Goal: Transaction & Acquisition: Book appointment/travel/reservation

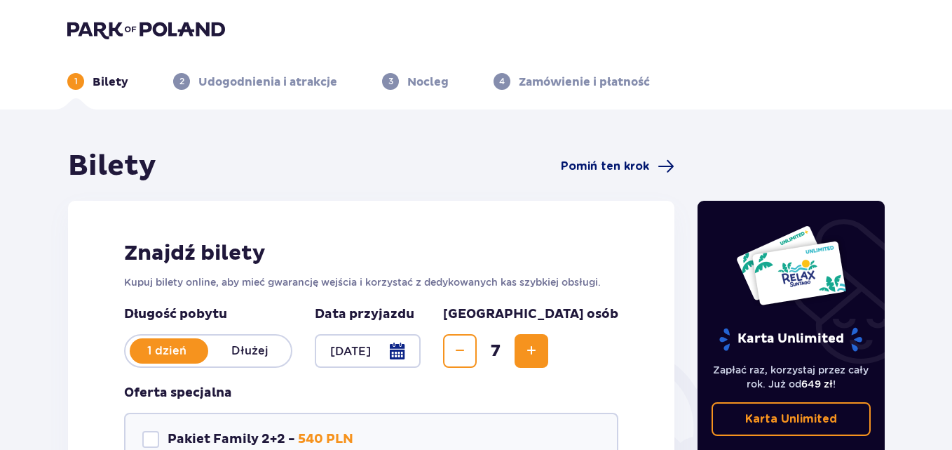
click at [607, 160] on span "Pomiń ten krok" at bounding box center [605, 166] width 88 height 15
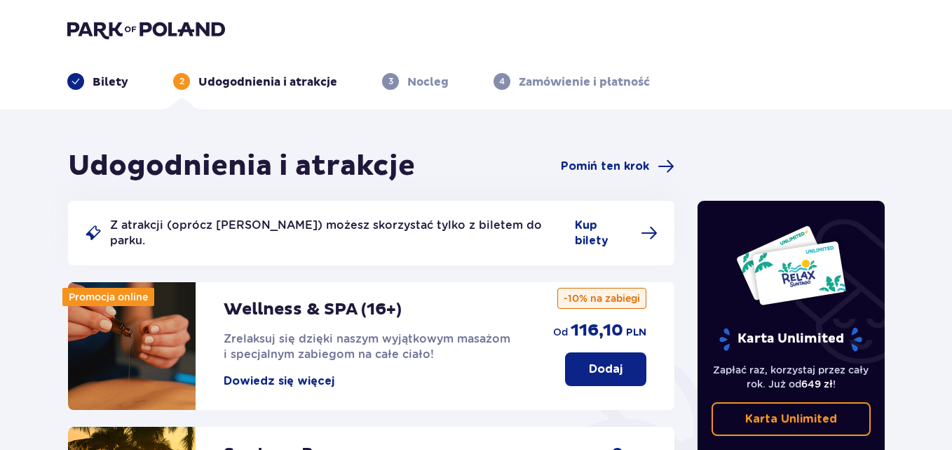
click at [111, 85] on p "Bilety" at bounding box center [111, 81] width 36 height 15
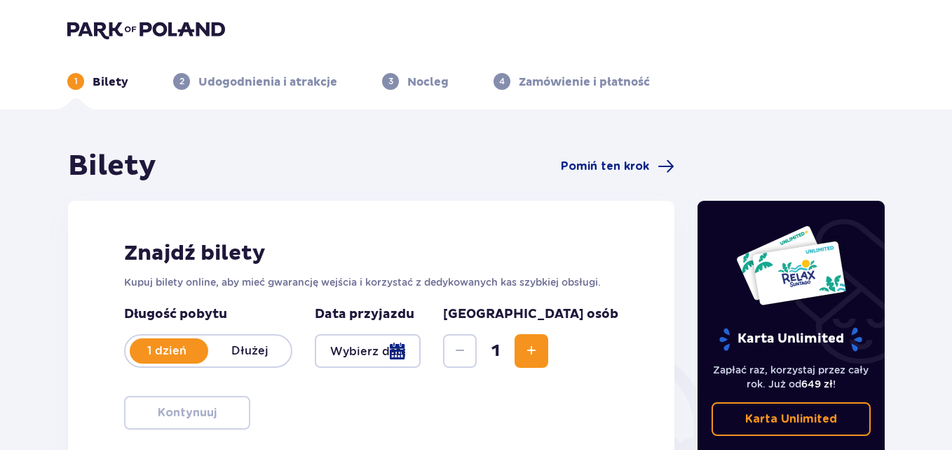
click at [421, 349] on div at bounding box center [368, 351] width 106 height 34
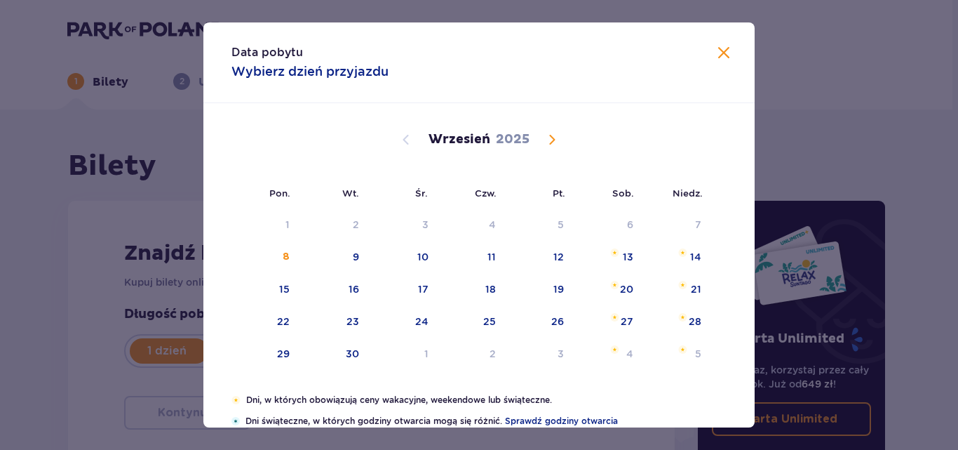
drag, startPoint x: 562, startPoint y: 138, endPoint x: 544, endPoint y: 145, distance: 18.9
click at [560, 140] on div "[DATE]" at bounding box center [479, 139] width 464 height 17
click at [545, 146] on span "Calendar" at bounding box center [552, 139] width 17 height 17
click at [548, 144] on span "Calendar" at bounding box center [552, 139] width 17 height 17
click at [552, 138] on span "Calendar" at bounding box center [552, 139] width 17 height 17
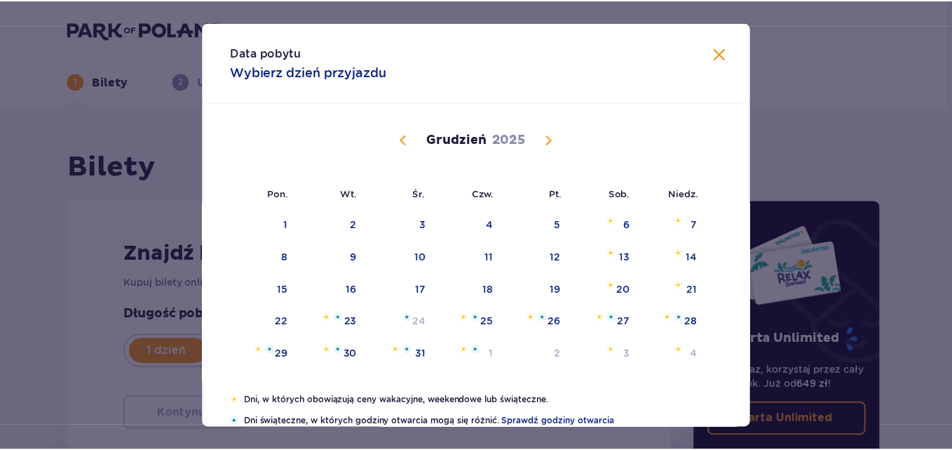
scroll to position [95, 0]
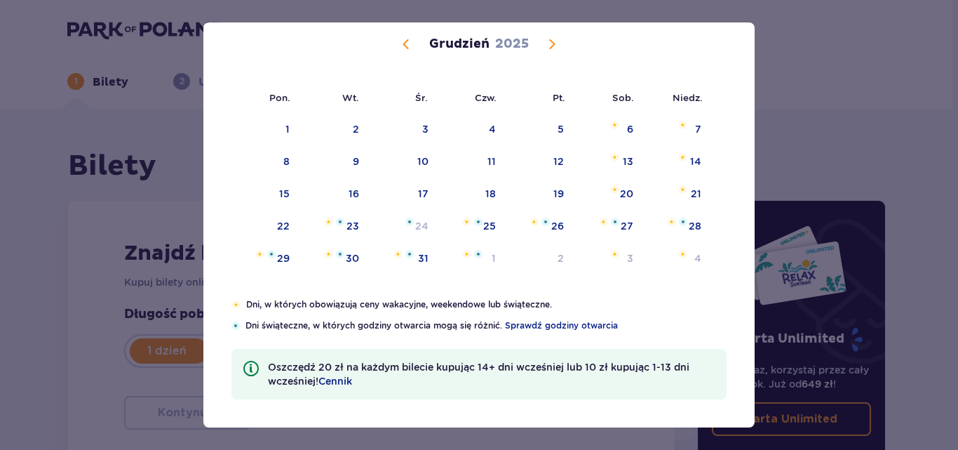
click at [407, 46] on span "Calendar" at bounding box center [406, 44] width 17 height 17
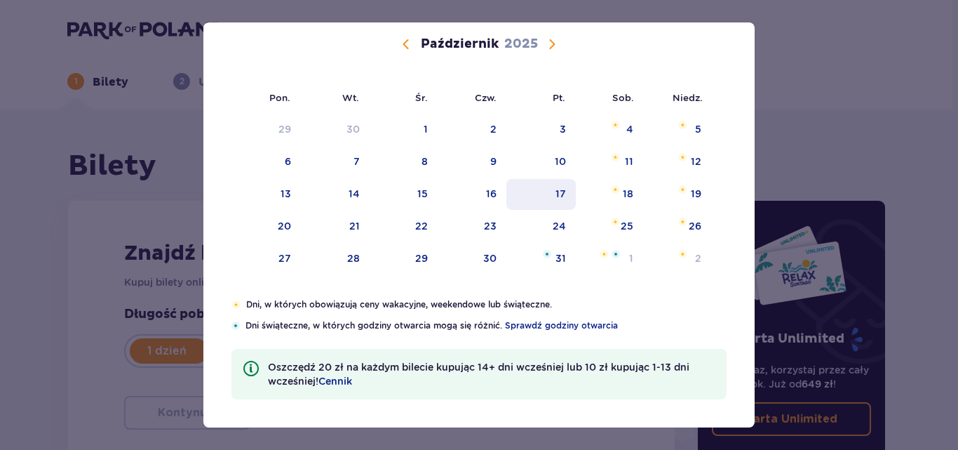
click at [555, 194] on div "17" at bounding box center [560, 194] width 11 height 14
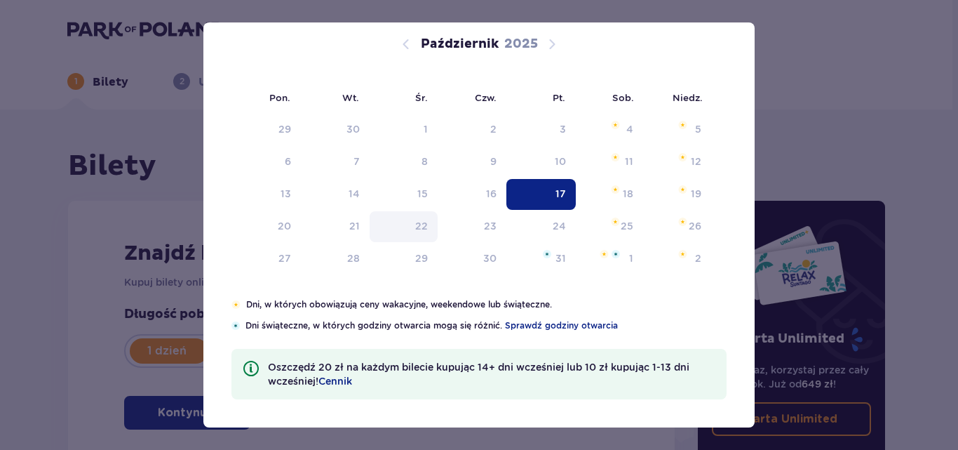
type input "[DATE]"
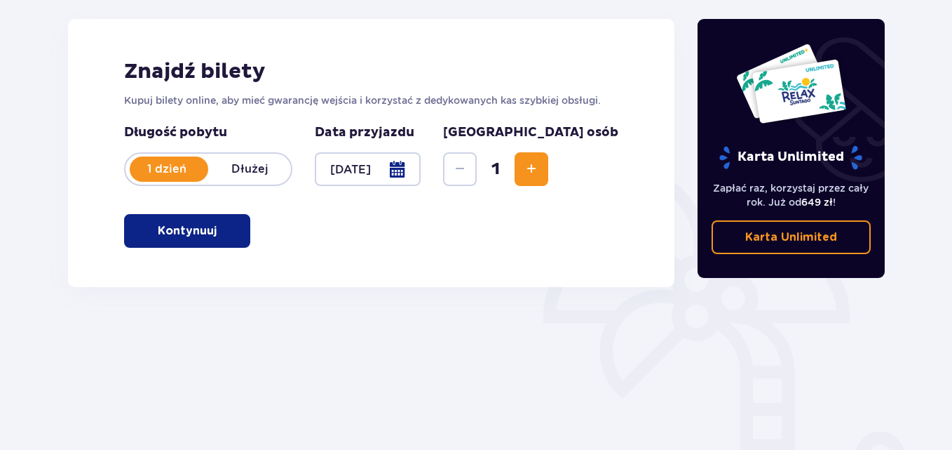
scroll to position [210, 0]
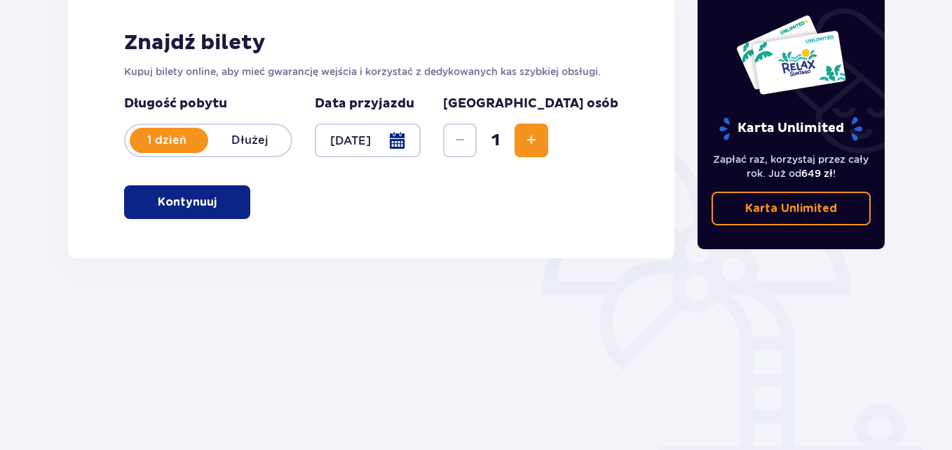
click at [217, 206] on span "button" at bounding box center [219, 202] width 17 height 17
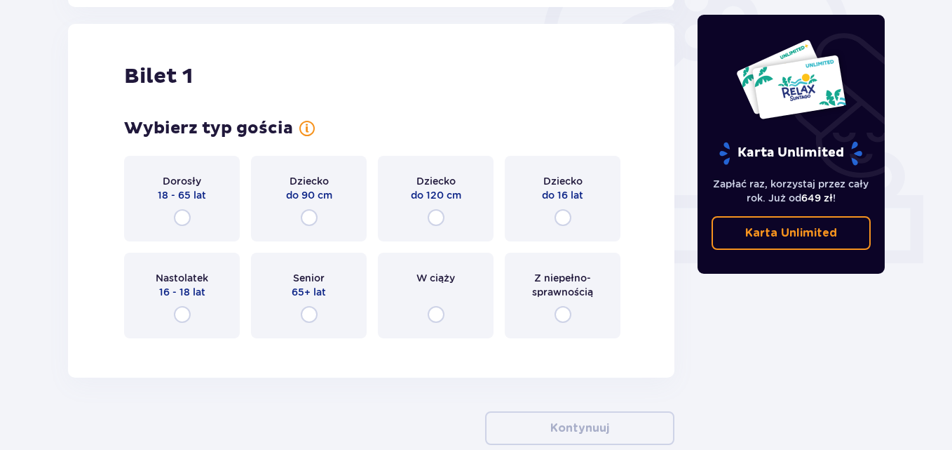
scroll to position [469, 0]
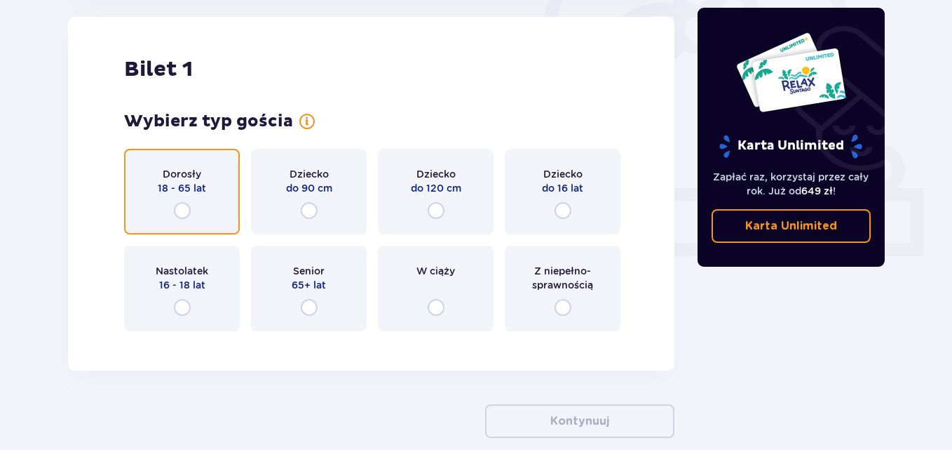
click at [184, 213] on input "radio" at bounding box center [182, 210] width 17 height 17
radio input "true"
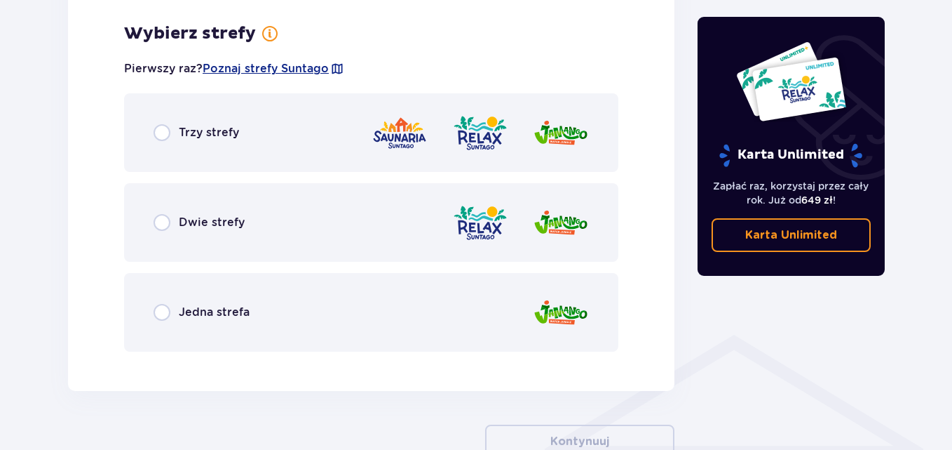
scroll to position [811, 0]
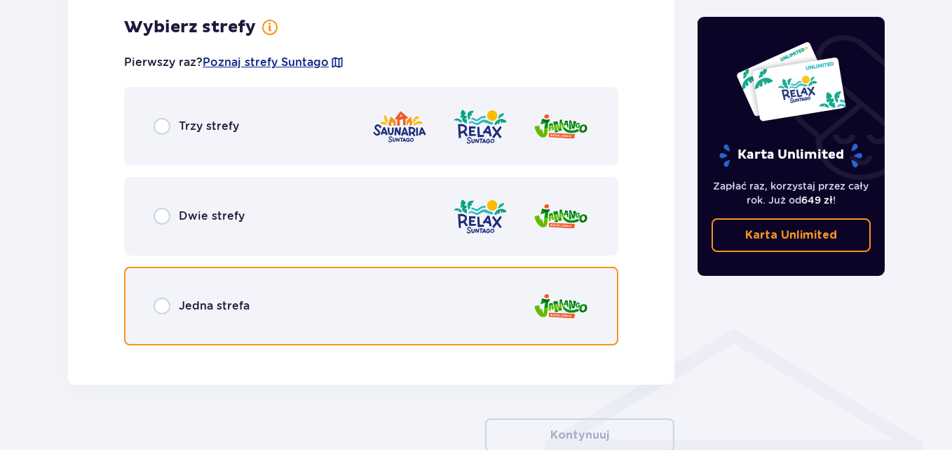
click at [161, 309] on input "radio" at bounding box center [162, 305] width 17 height 17
radio input "true"
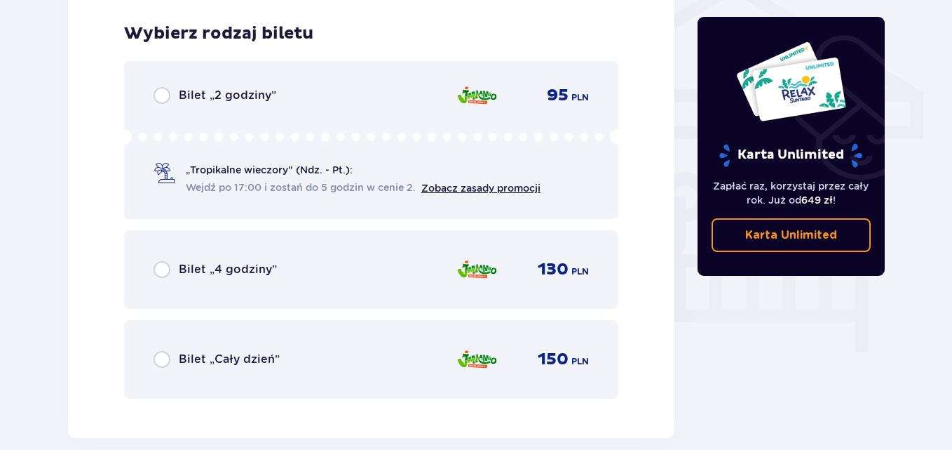
scroll to position [1167, 0]
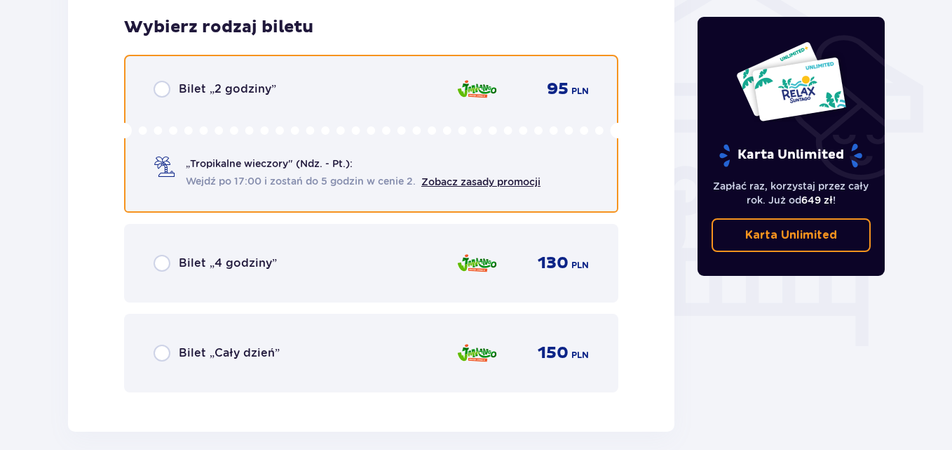
click at [168, 93] on input "radio" at bounding box center [162, 89] width 17 height 17
radio input "true"
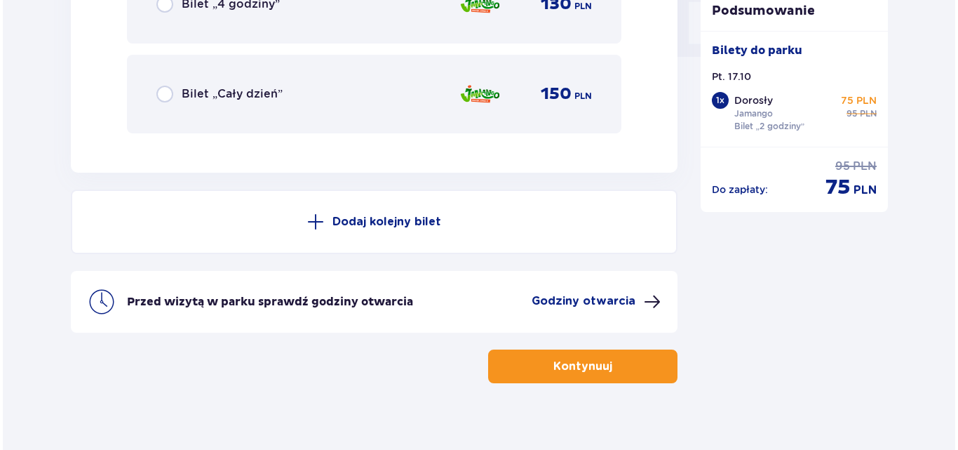
scroll to position [1443, 0]
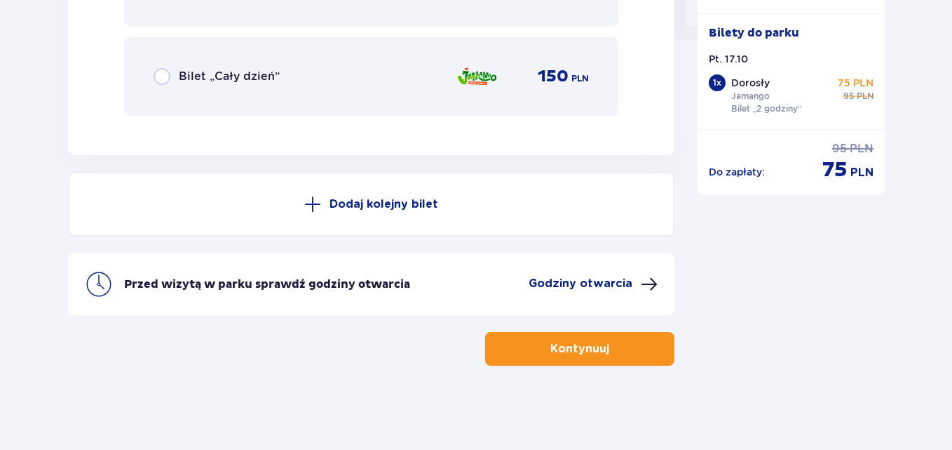
click at [592, 281] on p "Godziny otwarcia" at bounding box center [581, 283] width 104 height 15
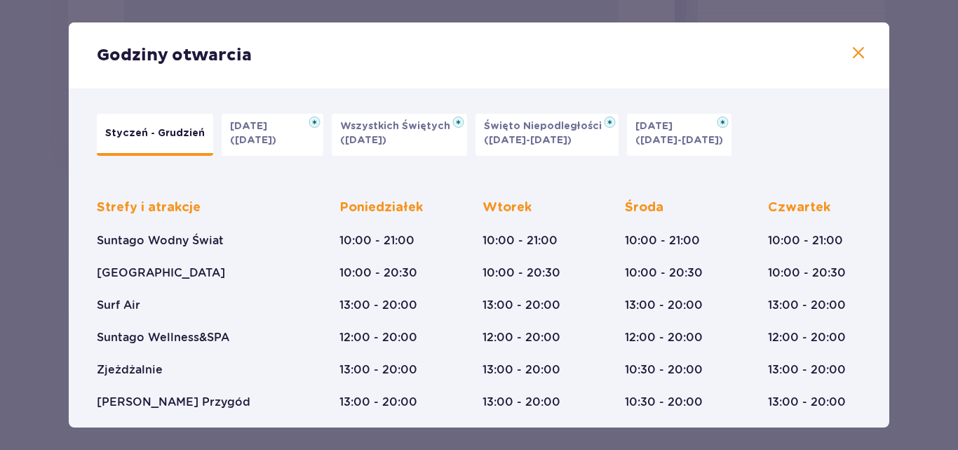
click at [850, 57] on span at bounding box center [858, 53] width 17 height 17
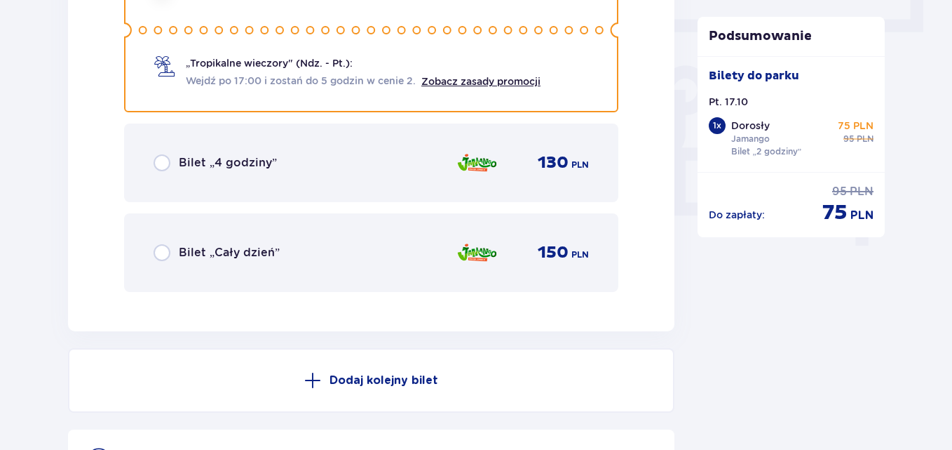
scroll to position [1093, 0]
